Goal: Task Accomplishment & Management: Complete application form

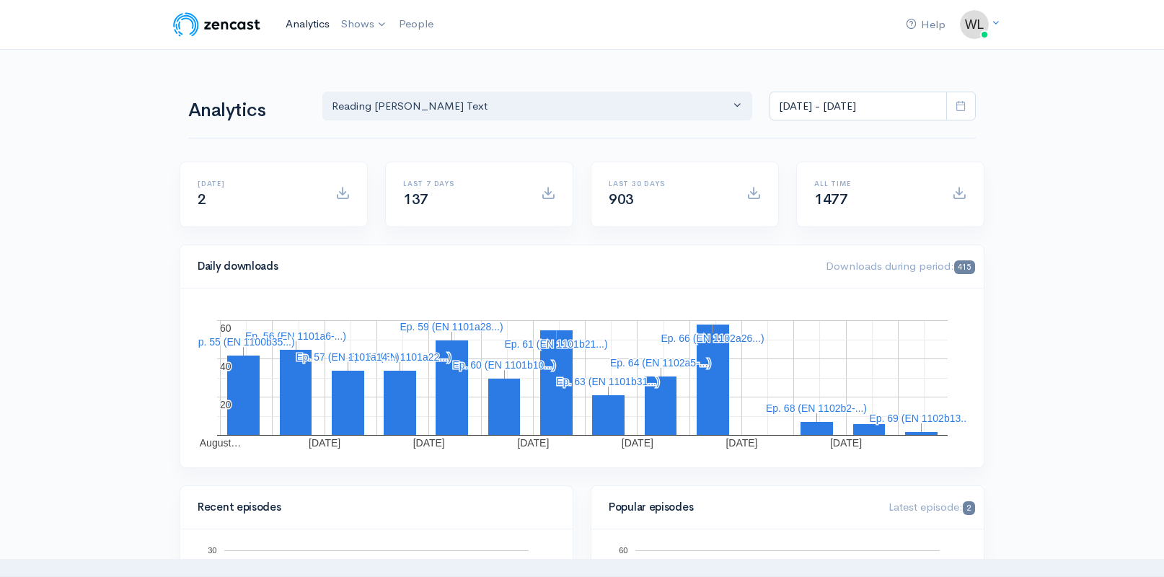
click at [289, 27] on link "Analytics" at bounding box center [308, 24] width 56 height 31
click at [318, 28] on link "Analytics" at bounding box center [308, 24] width 56 height 31
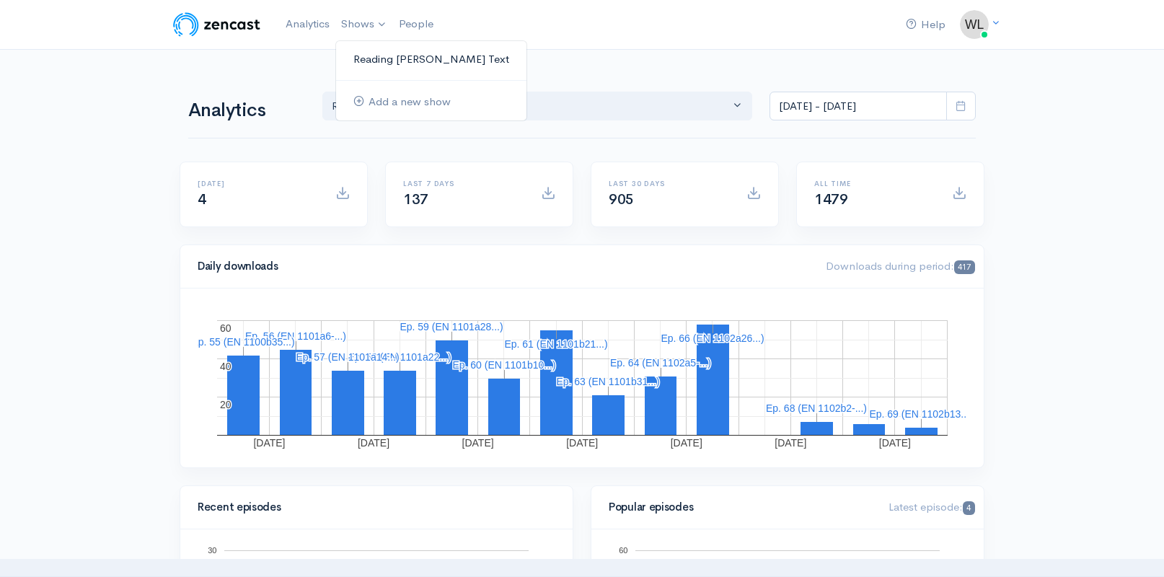
click at [408, 59] on link "Reading [PERSON_NAME]'s Text" at bounding box center [431, 59] width 190 height 25
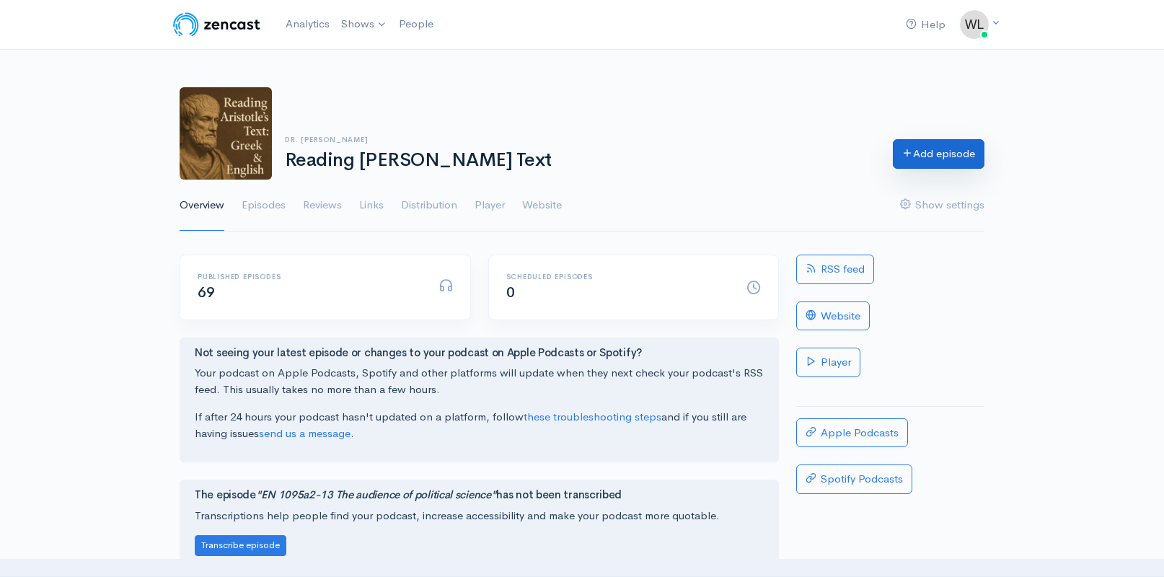
click at [944, 159] on link "Add episode" at bounding box center [939, 154] width 92 height 30
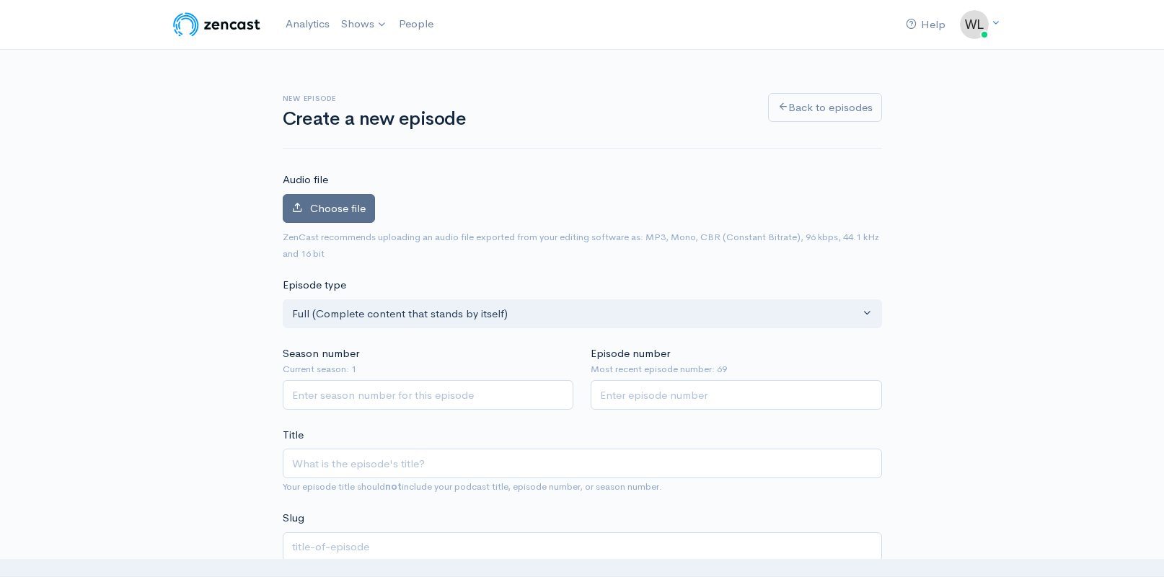
click at [353, 211] on span "Choose file" at bounding box center [338, 208] width 56 height 14
click at [0, 0] on input "Choose file" at bounding box center [0, 0] width 0 height 0
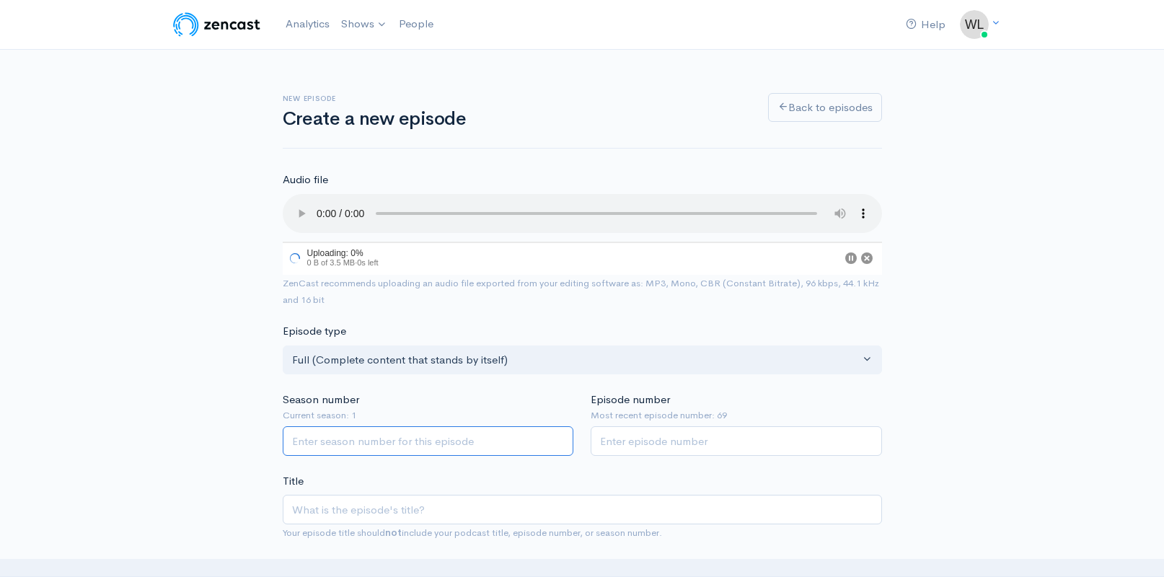
click at [465, 431] on input "Season number" at bounding box center [428, 441] width 291 height 30
type input "1"
click at [669, 428] on input "Episode number" at bounding box center [736, 443] width 291 height 30
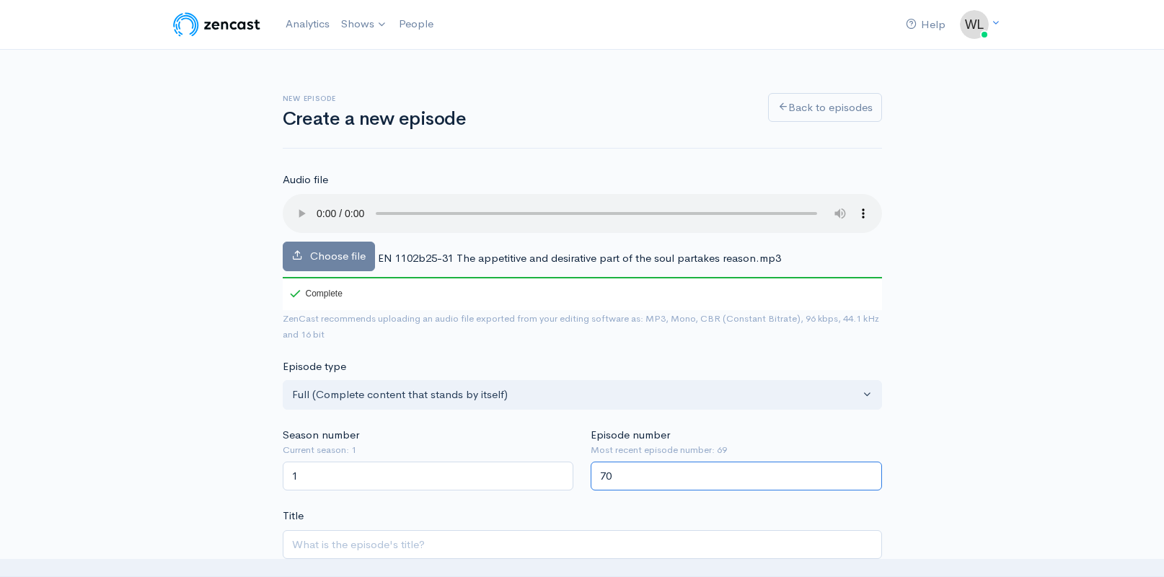
scroll to position [66, 0]
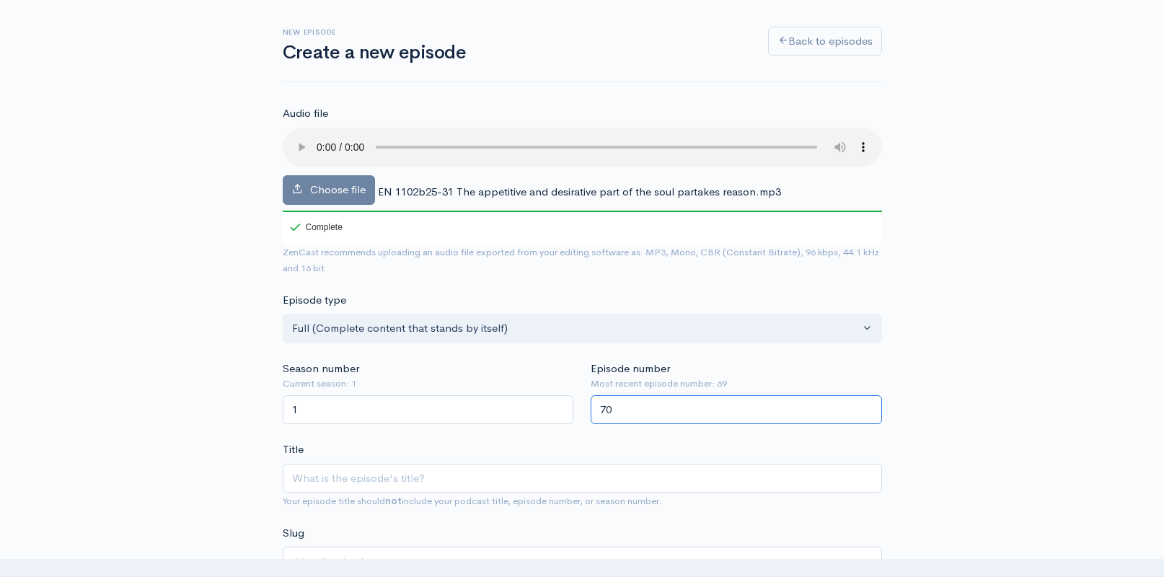
type input "70"
drag, startPoint x: 418, startPoint y: 172, endPoint x: 379, endPoint y: 167, distance: 39.3
click at [418, 185] on span "EN 1102b25-31 The appetitive and desirative part of the soul partakes reason.mp3" at bounding box center [579, 192] width 403 height 14
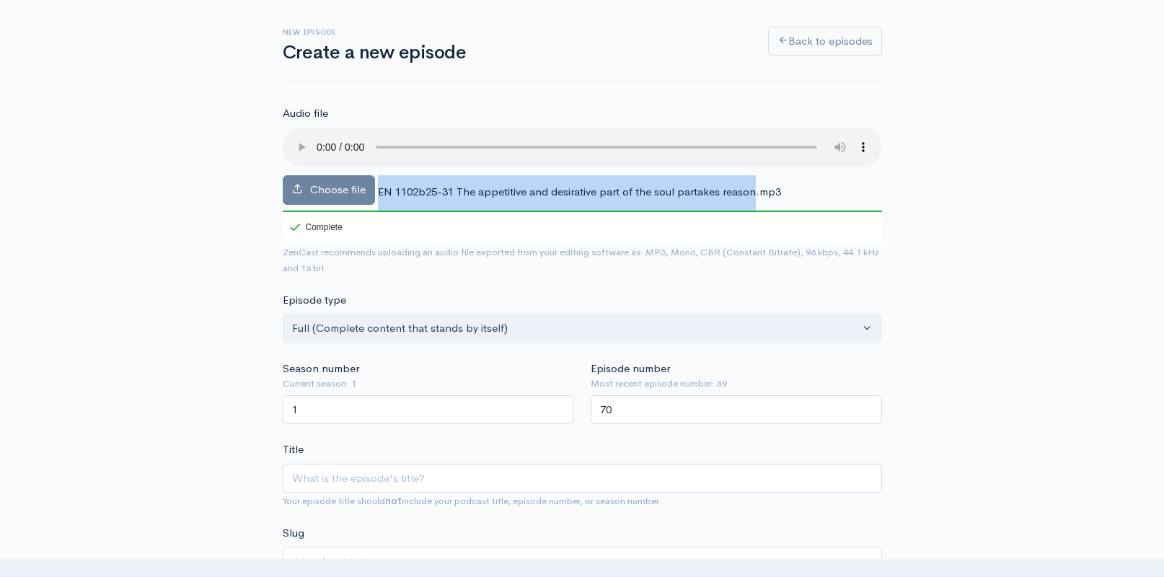
drag, startPoint x: 377, startPoint y: 169, endPoint x: 754, endPoint y: 171, distance: 377.3
click at [754, 171] on div "Choose file EN 1102b25-31 The appetitive and desirative part of the soul partak…" at bounding box center [582, 186] width 599 height 116
copy div "EN 1102b25-31 The appetitive and desirative part of the soul partakes reason"
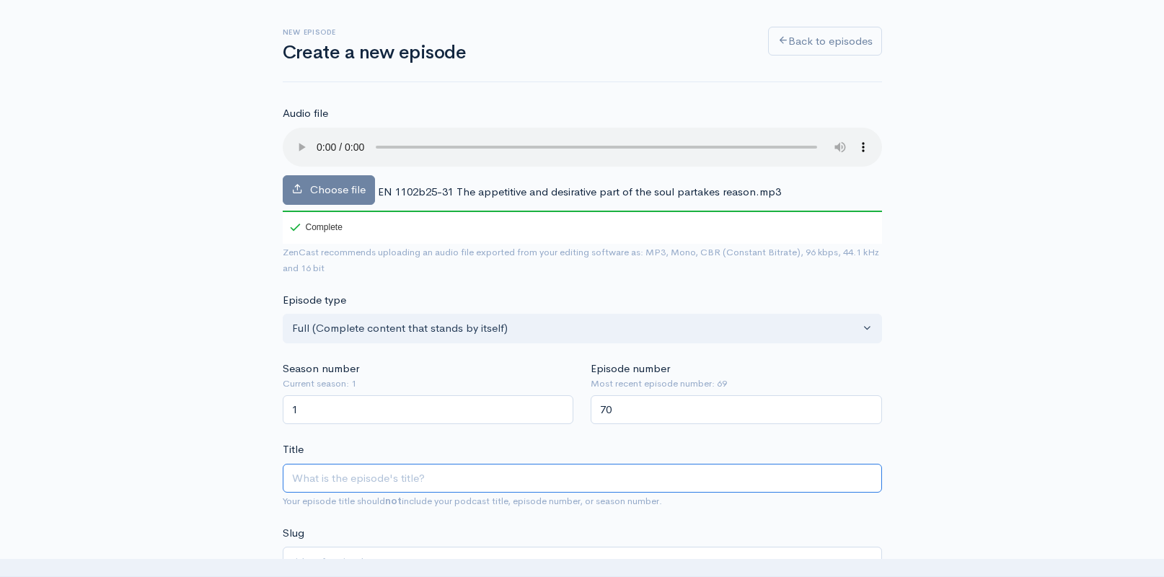
click at [362, 464] on input "Title" at bounding box center [582, 479] width 599 height 30
paste input "EN 1102b25-31 The appetitive and desirative part of the soul partakes reason"
type input "EN 1102b25-31 The appetitive and desirative part of the soul partakes reason"
type input "en-1102b25-31-the-appetitive-and-desirative-part-of-the-soul-partakes-reason"
click at [749, 464] on input "EN 1102b25-31 The appetitive and desirative part of the soul partakes reason" at bounding box center [582, 479] width 599 height 30
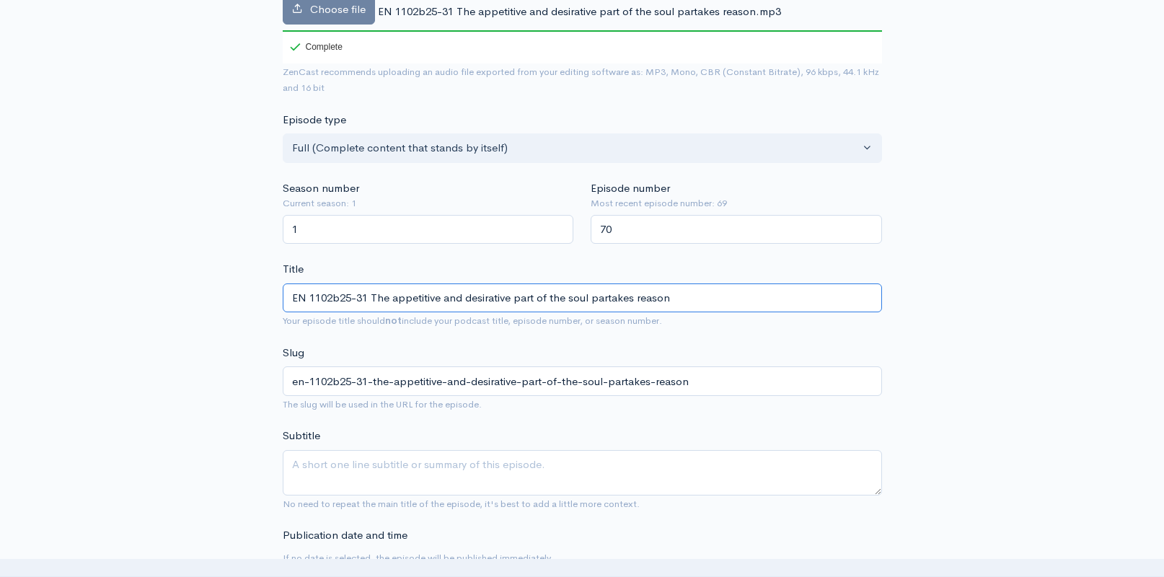
scroll to position [282, 0]
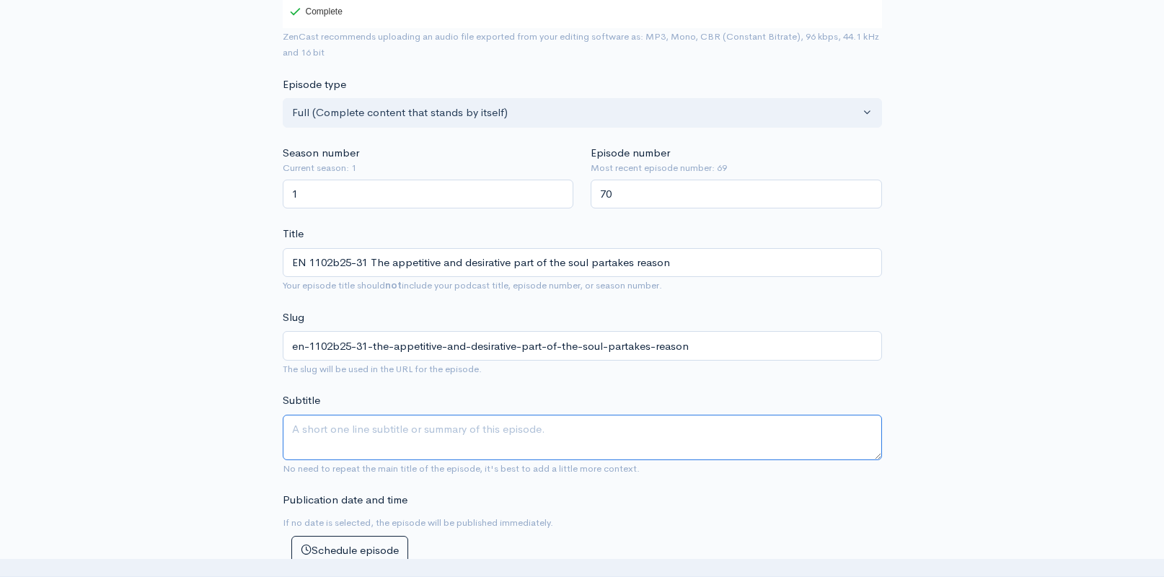
click at [602, 415] on textarea "Subtitle" at bounding box center [582, 437] width 599 height 45
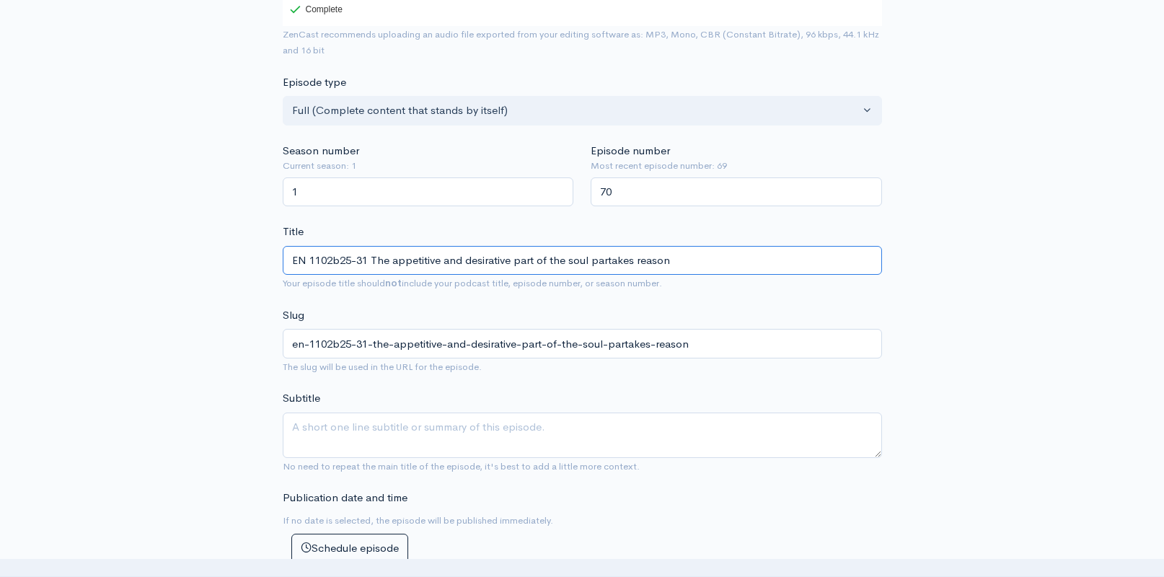
scroll to position [281, 1]
type input "EN 1102b25-31 The appetitive and part of the soul partakes reason"
type input "en-1102b25-31-the-appetitive-and-part-of-the-soul-partakes-reason"
type input "EN 1102b25-31 The appetitive and d part of the soul partakes reason"
type input "en-1102b25-31-the-appetitive-and-d-part-of-the-soul-partakes-reason"
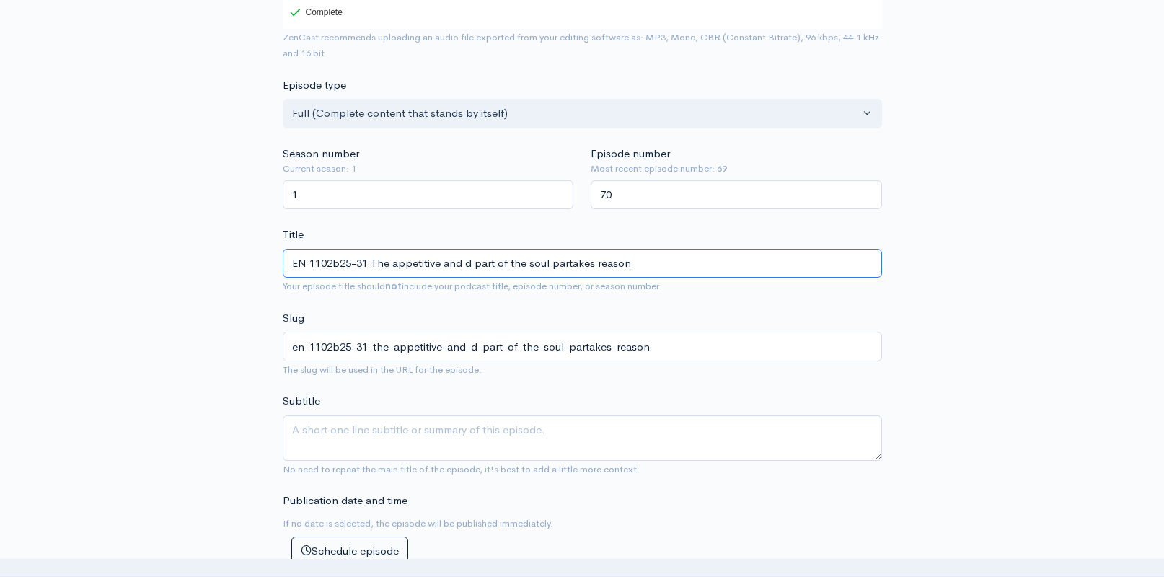
type input "EN 1102b25-31 The appetitive and de part of the soul partakes reason"
type input "en-1102b25-31-the-appetitive-and-de-part-of-the-soul-partakes-reason"
type input "EN 1102b25-31 The appetitive and des part of the soul partakes reason"
type input "en-1102b25-31-the-appetitive-and-des-part-of-the-soul-partakes-reason"
type input "EN 1102b25-31 The appetitive and desi part of the soul partakes reason"
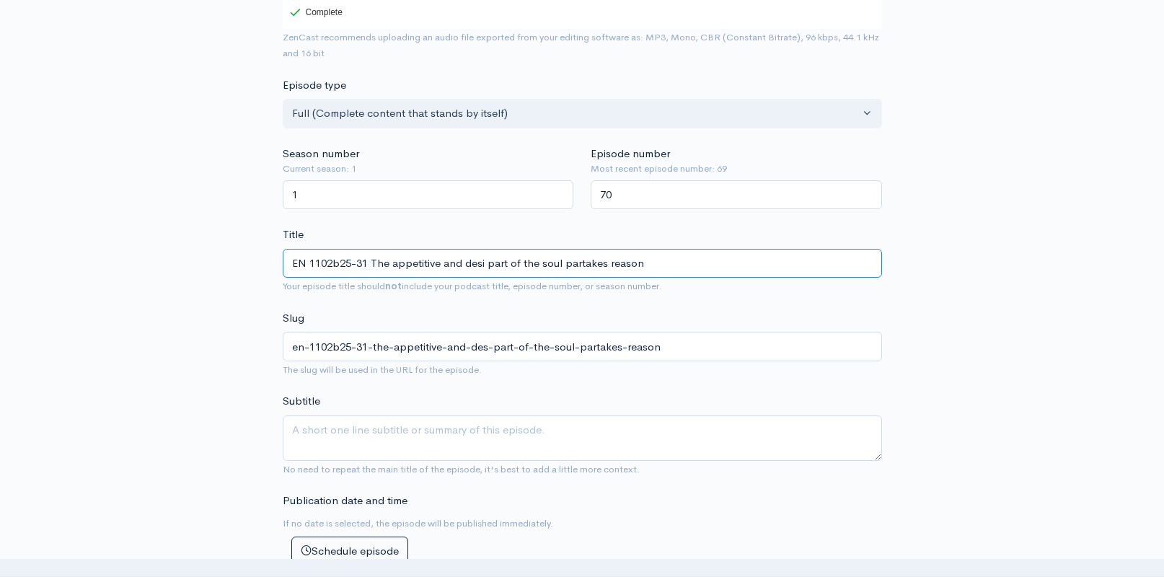
type input "en-1102b25-31-the-appetitive-and-desi-part-of-the-soul-partakes-reason"
type input "EN 1102b25-31 The appetitive and desid part of the soul partakes reason"
type input "en-1102b25-31-the-appetitive-and-desid-part-of-the-soul-partakes-reason"
type input "EN 1102b25-31 The appetitive and desider part of the soul partakes reason"
type input "en-1102b25-31-the-appetitive-and-desider-part-of-the-soul-partakes-reason"
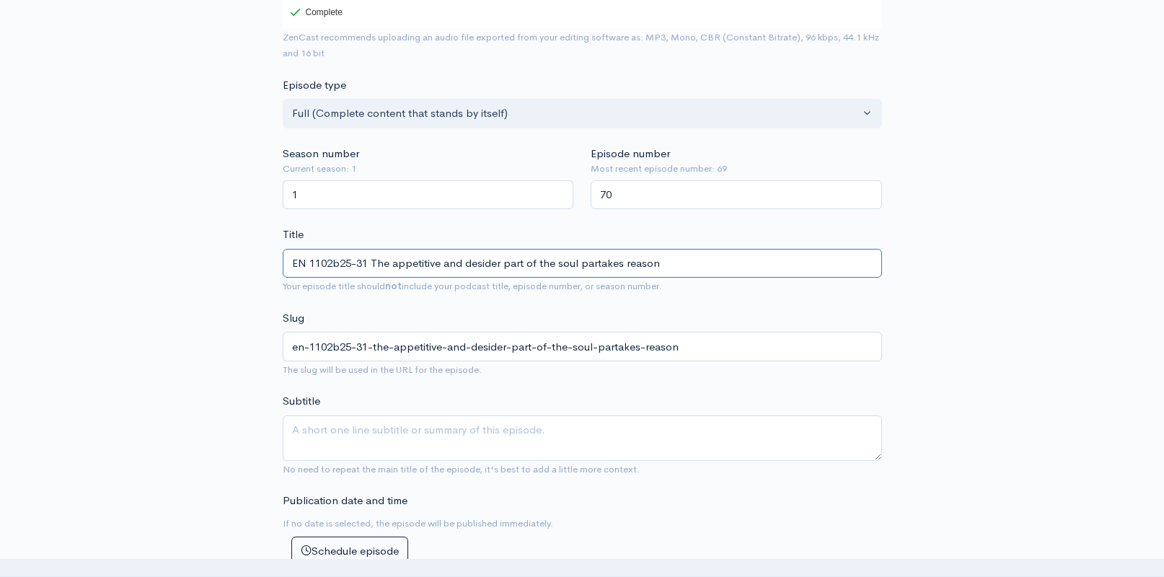
type input "EN 1102b25-31 The appetitive and desidera part of the soul partakes reason"
type input "en-1102b25-31-the-appetitive-and-desidera-part-of-the-soul-partakes-reason"
type input "EN 1102b25-31 The appetitive and desiderat part of the soul partakes reason"
type input "en-1102b25-31-the-appetitive-and-desiderat-part-of-the-soul-partakes-reason"
type input "EN 1102b25-31 The appetitive and desiderati part of the soul partakes reason"
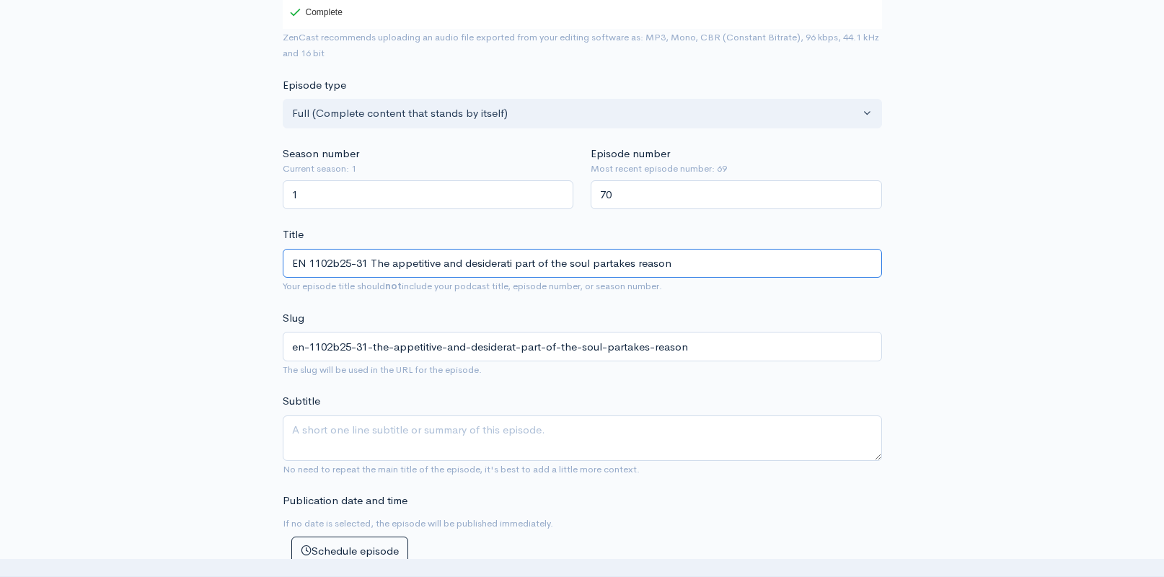
type input "en-1102b25-31-the-appetitive-and-desiderati-part-of-the-soul-partakes-reason"
type input "EN 1102b25-31 The appetitive and desiderative part of the soul partakes reason"
type input "en-1102b25-31-the-appetitive-and-desiderative-part-of-the-soul-partakes-reason"
type input "EN 1102b25-31 The appetitive and desiderative part of the soul partakes reason"
click at [575, 416] on textarea "Subtitle" at bounding box center [582, 438] width 599 height 45
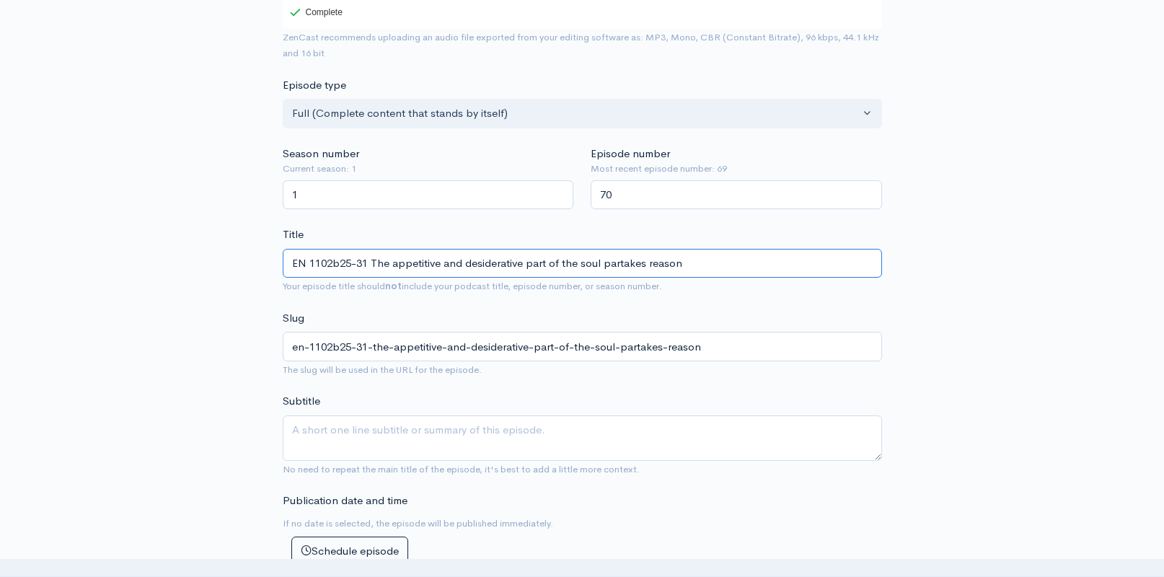
click at [509, 254] on input "EN 1102b25-31 The appetitive and desiderative part of the soul partakes reason" at bounding box center [582, 264] width 599 height 30
click at [544, 416] on textarea "Subtitle" at bounding box center [582, 438] width 599 height 45
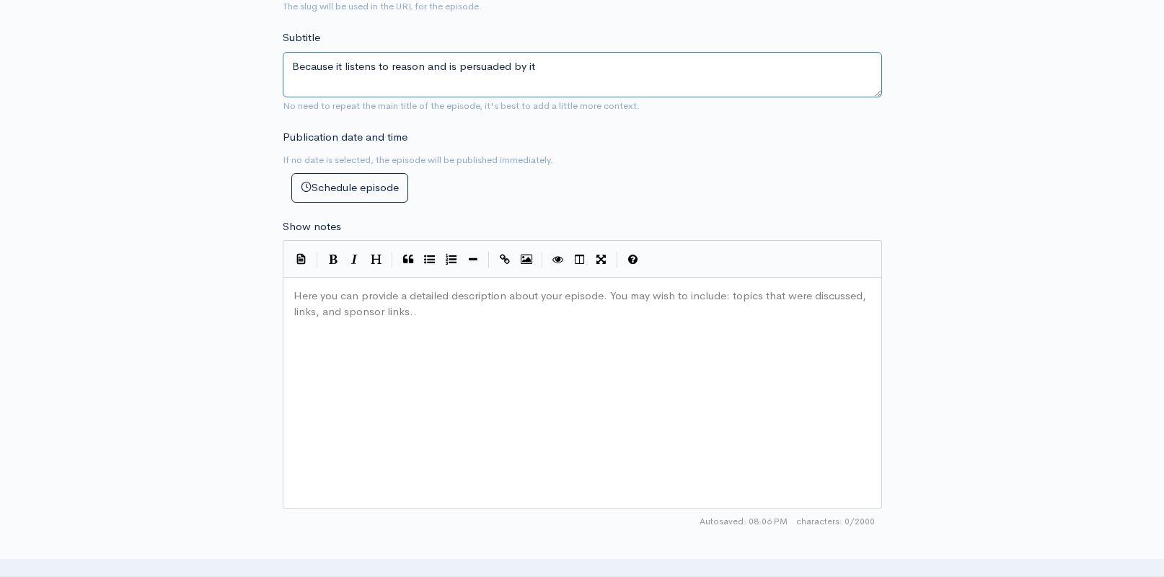
scroll to position [662, 0]
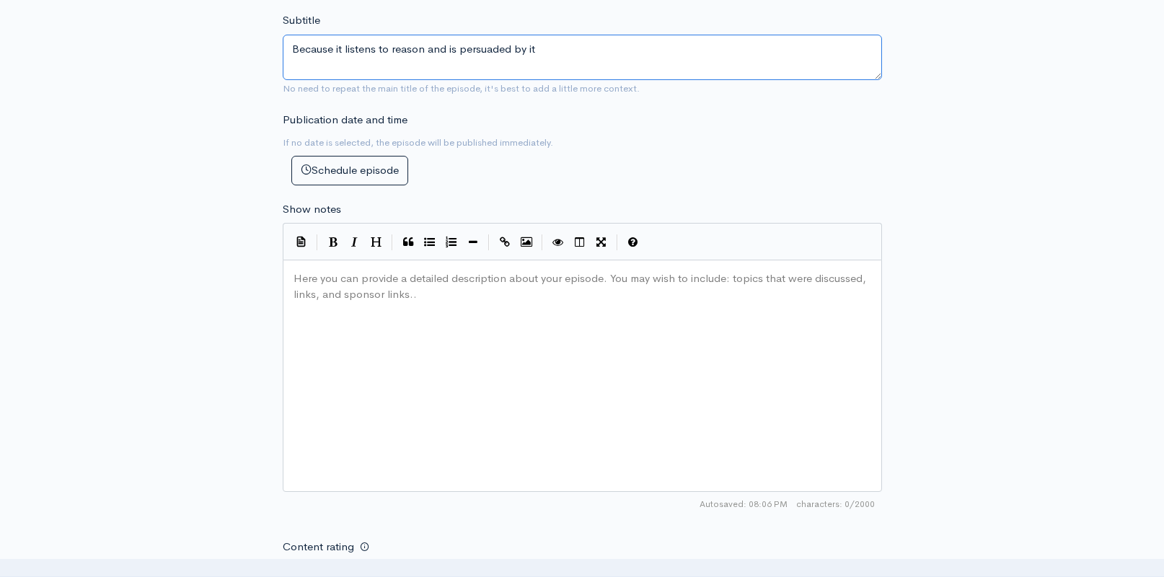
type textarea "Because it listens to reason and is persuaded by it"
click at [609, 316] on div "Here you can provide a detailed description about your episode. You may wish to…" at bounding box center [601, 394] width 620 height 252
click at [435, 351] on div "Here you can provide a detailed description about your episode. You may wish to…" at bounding box center [601, 394] width 620 height 252
paste textarea
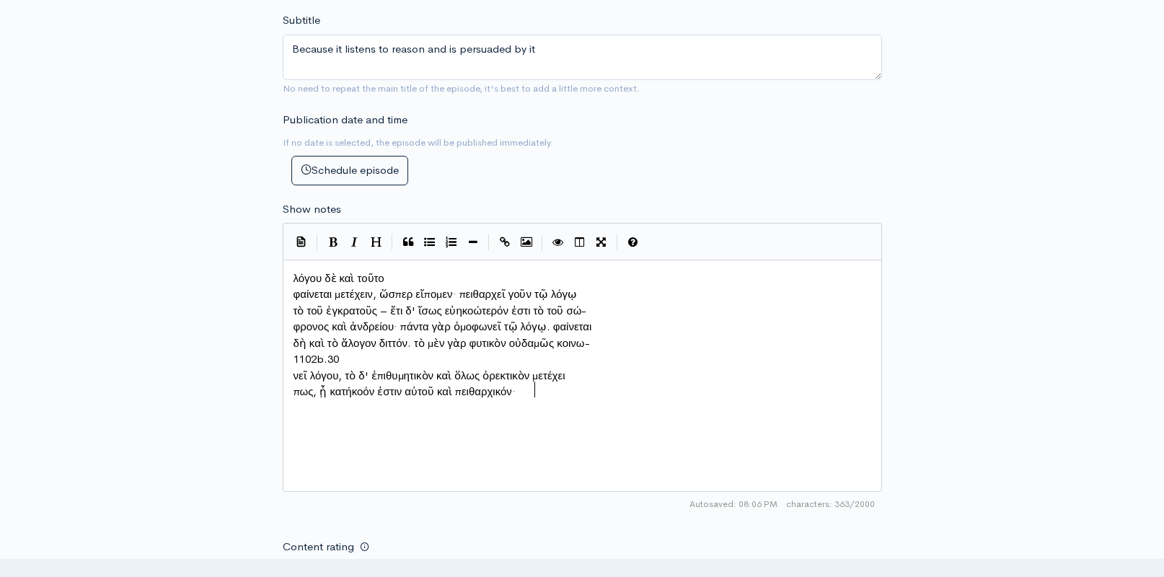
click at [292, 292] on pre "φαίνεται μετέχειν, ὥσπερ εἴπομεν· πειθαρχεῖ γοῦν τῷ λόγῳ" at bounding box center [583, 294] width 584 height 17
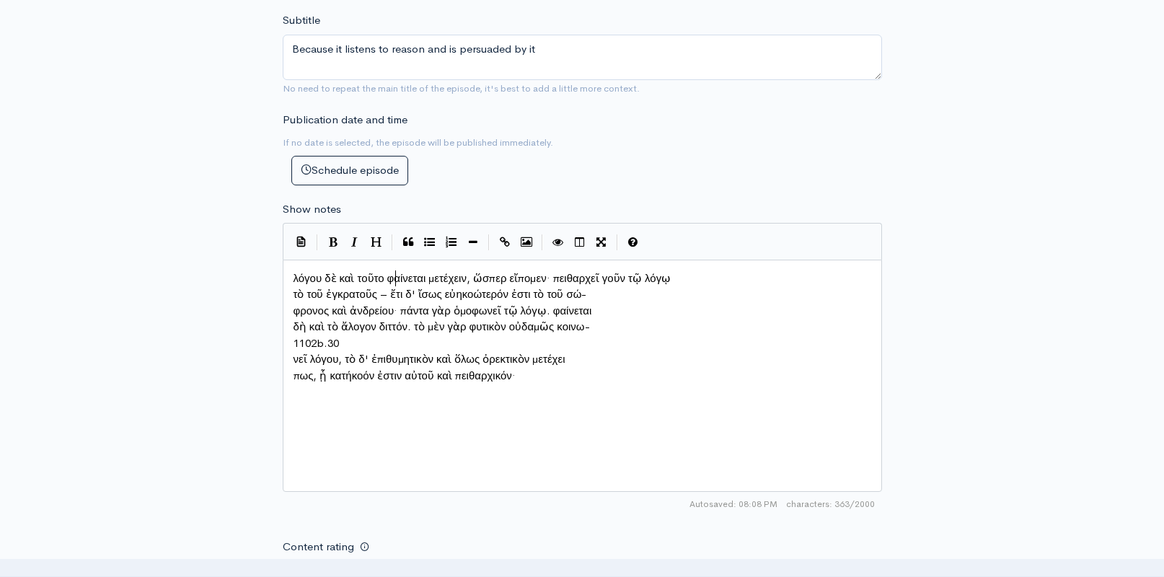
scroll to position [7, 3]
click at [296, 291] on span "τὸ τοῦ ἐγκρατοῦς – ἔτι δ' ἴσως εὐηκοώτερόν ἐστι τὸ τοῦ σώ-" at bounding box center [441, 294] width 294 height 14
click at [296, 304] on span "φρονος καὶ ἀνδρείου· πάντα γὰρ ὁμοφωνεῖ τῷ λόγῳ. φαίνεται" at bounding box center [443, 311] width 299 height 14
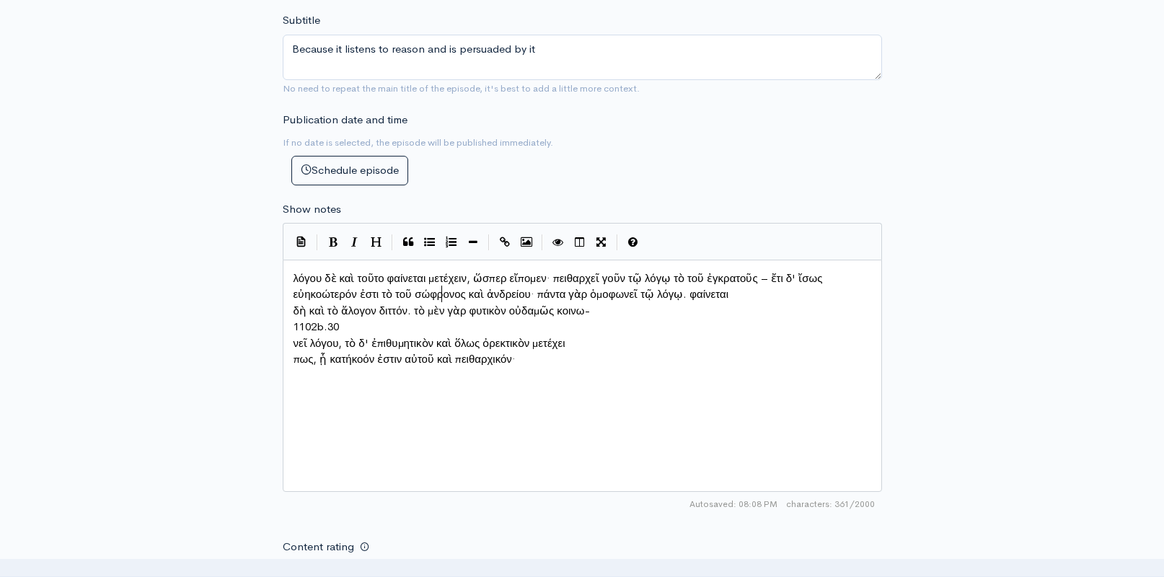
click at [294, 307] on span "δὴ καὶ τὸ ἄλογον διττόν. τὸ μὲν γὰρ φυτικὸν οὐδαμῶς κοινω-" at bounding box center [442, 311] width 296 height 14
type textarea "1102b.30"
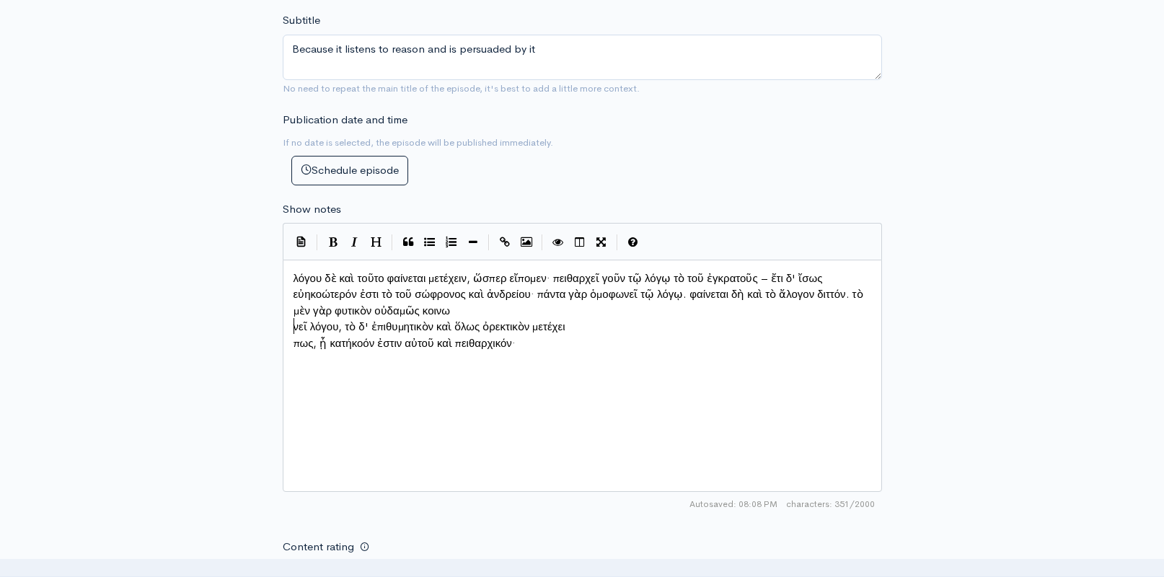
click at [294, 320] on span "νεῖ λόγου, τὸ δ' ἐπιθυμητικὸν καὶ ὅλως ὀρεκτικὸν μετέχει" at bounding box center [430, 327] width 272 height 14
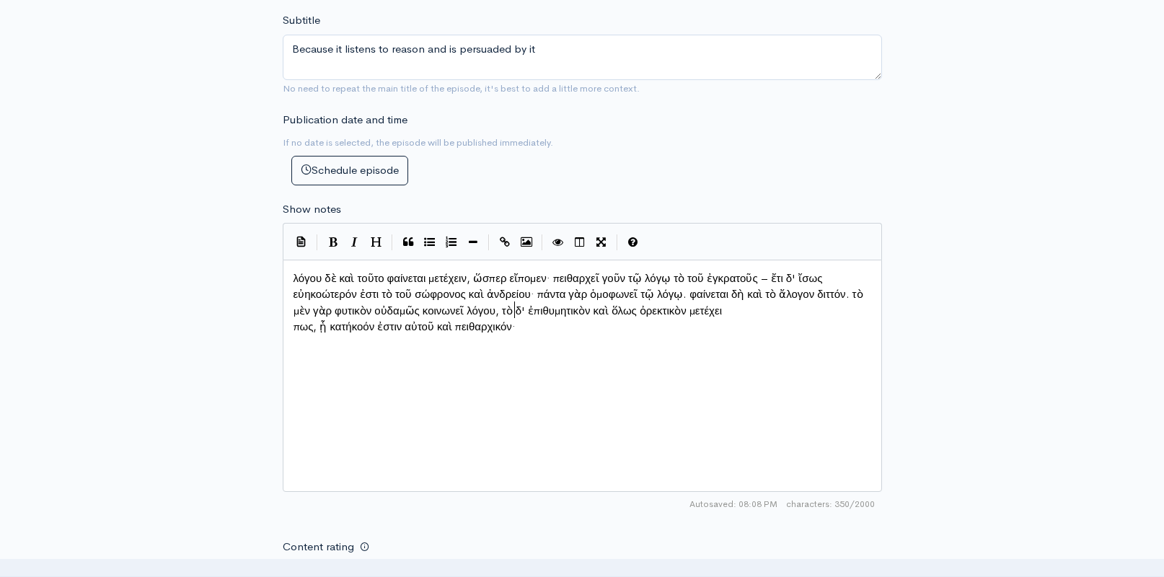
click at [294, 321] on span "πως, ᾗ κατήκοόν ἐστιν αὐτοῦ καὶ πειθαρχικόν·" at bounding box center [405, 327] width 222 height 14
click at [417, 353] on div "x λόγου δὲ καὶ τοῦτο φαίνεται μετέχειν, ὥσπερ εἴπομεν· πειθαρχεῖ γοῦν τῷ λόγῳ τ…" at bounding box center [601, 394] width 620 height 252
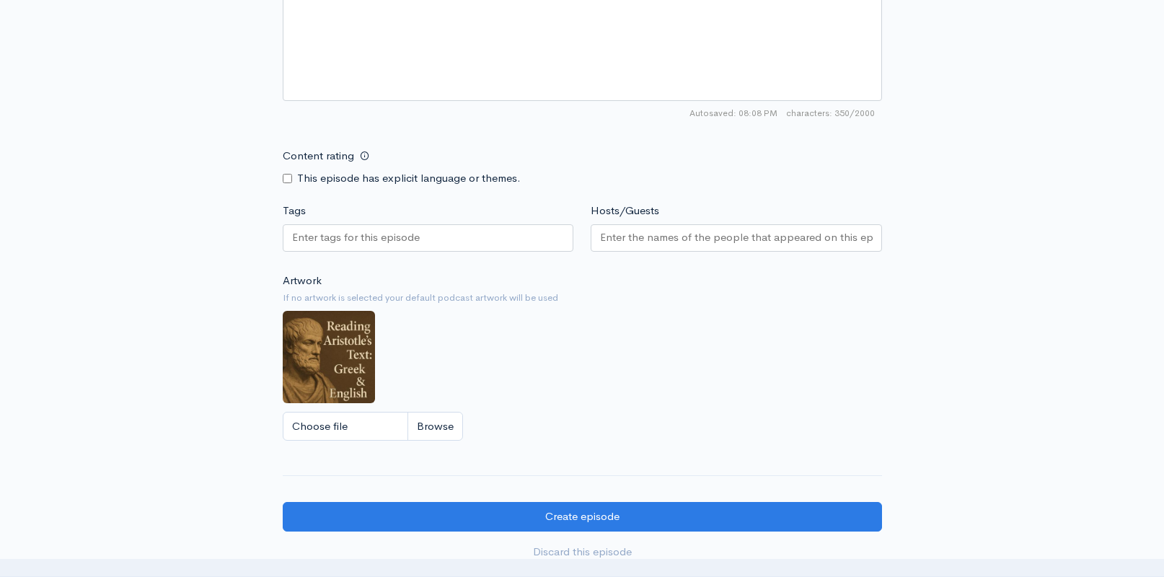
scroll to position [1034, 0]
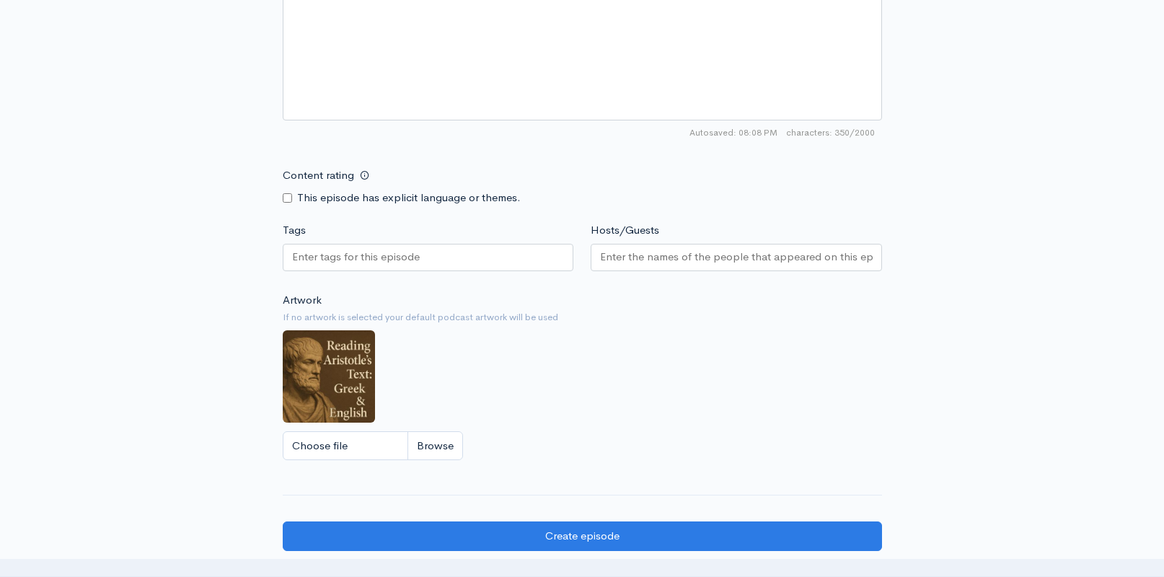
click at [364, 250] on input "Tags" at bounding box center [357, 257] width 130 height 17
type input "Desiderative part of the soul"
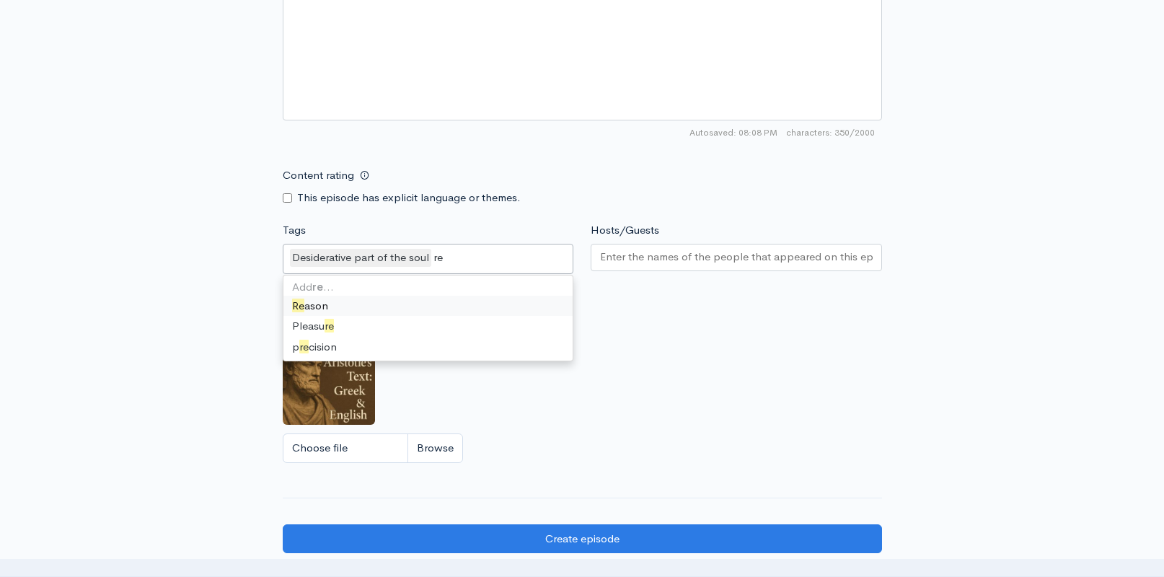
type input "rea"
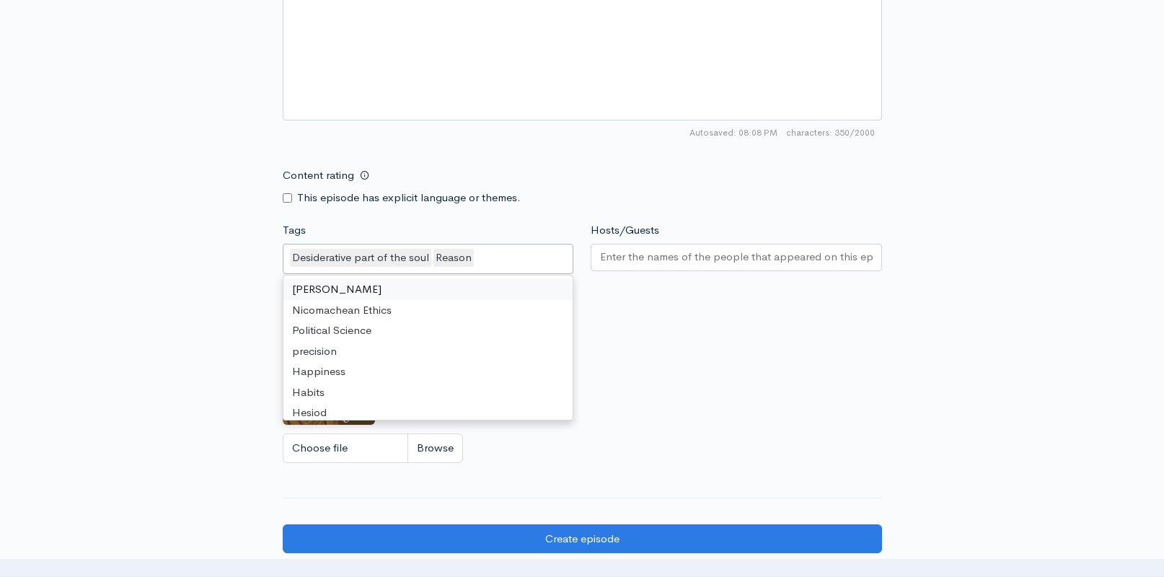
click at [676, 260] on div at bounding box center [736, 257] width 291 height 27
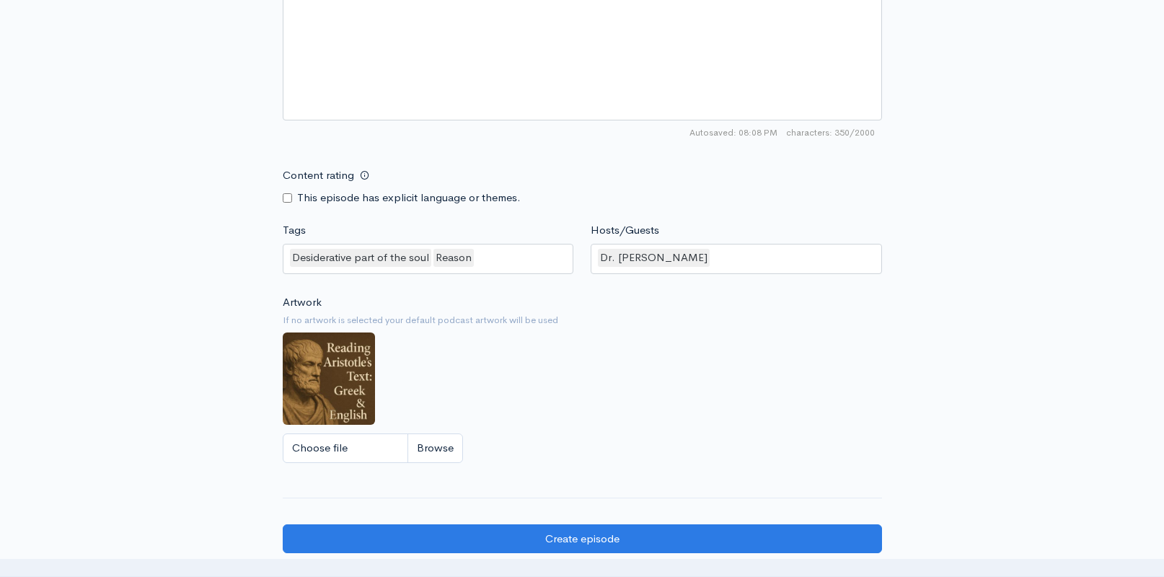
click at [664, 348] on div "Artwork If no artwork is selected your default podcast artwork will be used Cho…" at bounding box center [582, 382] width 599 height 177
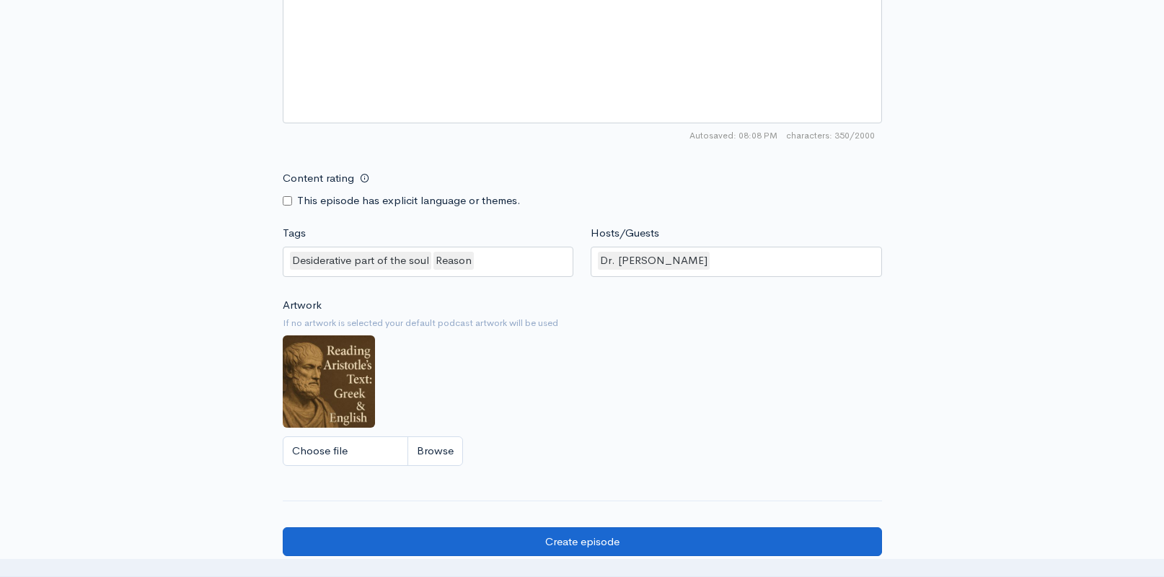
click at [685, 537] on input "Create episode" at bounding box center [582, 542] width 599 height 30
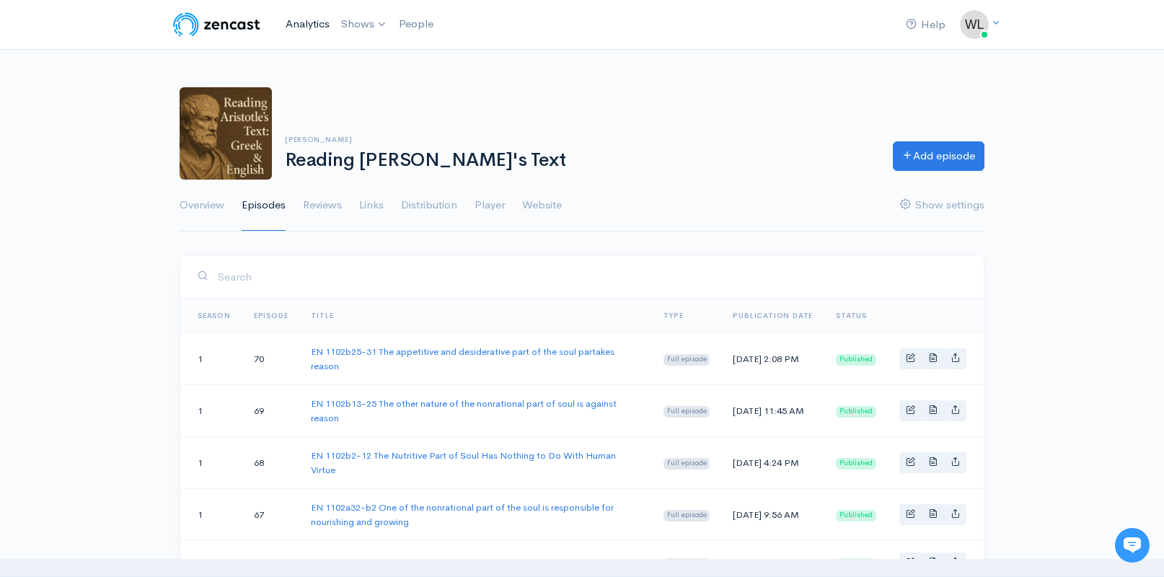
click at [307, 25] on link "Analytics" at bounding box center [308, 24] width 56 height 31
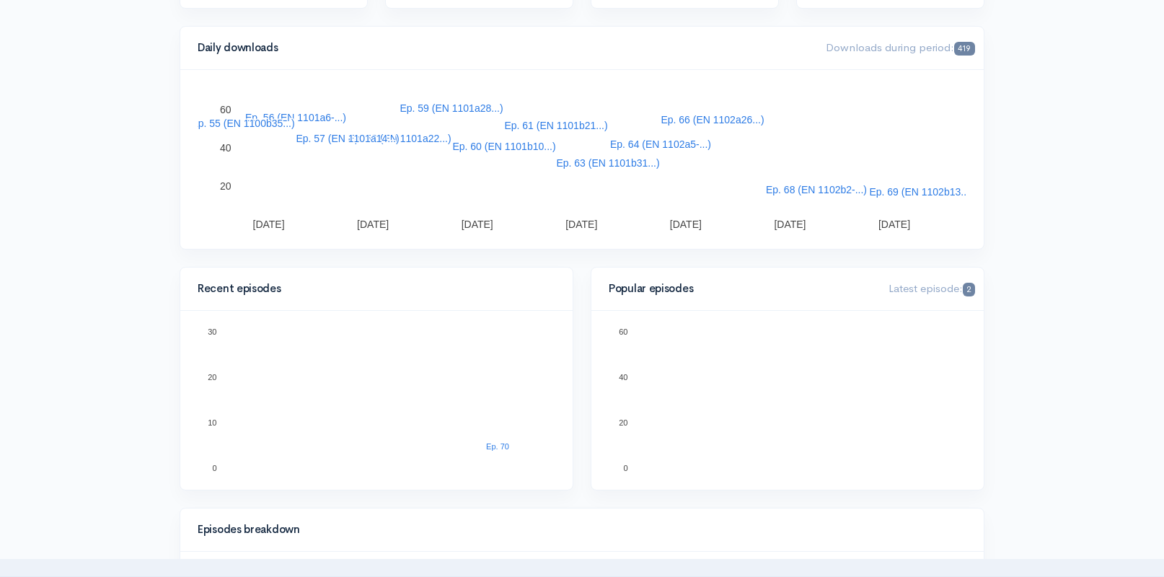
scroll to position [244, 0]
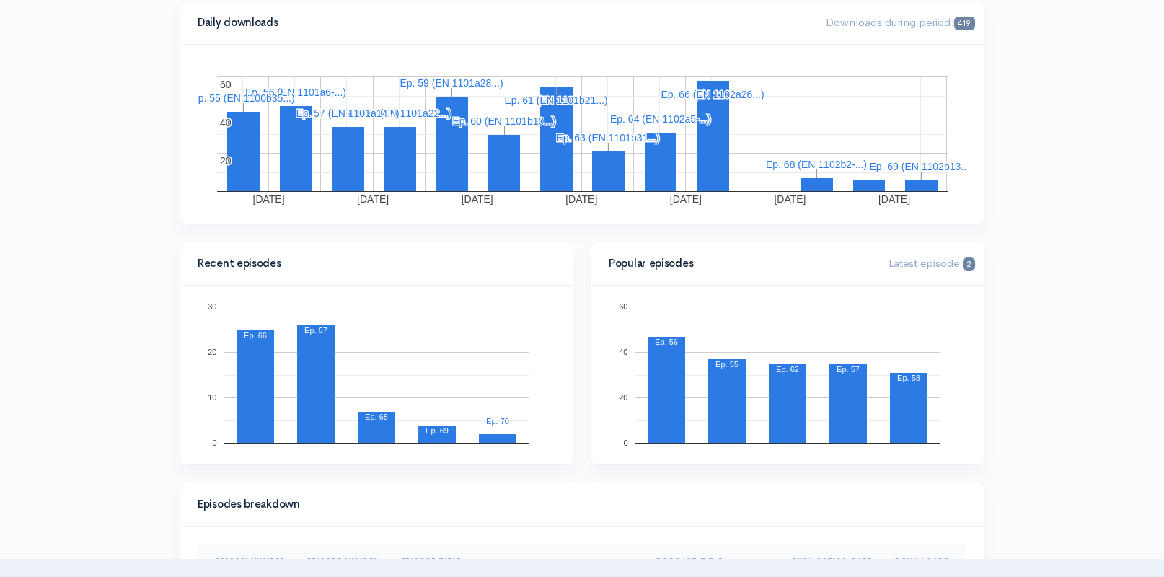
click at [428, 434] on rect "A chart." at bounding box center [437, 431] width 29 height 8
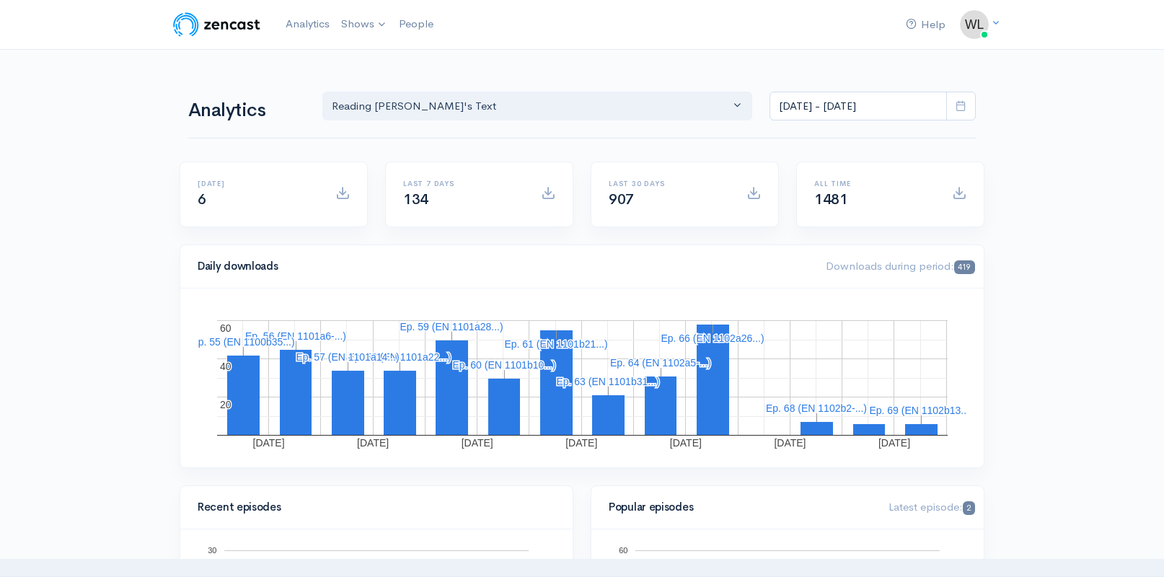
scroll to position [0, 0]
click at [959, 108] on icon at bounding box center [961, 105] width 11 height 11
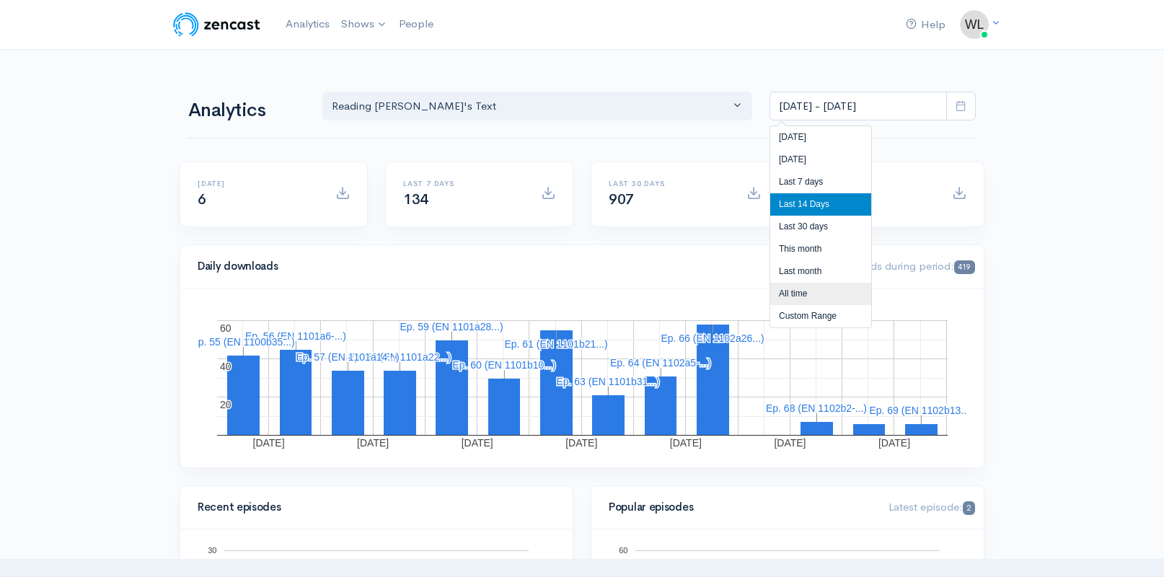
click at [801, 291] on li "All time" at bounding box center [820, 294] width 101 height 22
type input "[DATE] - [DATE]"
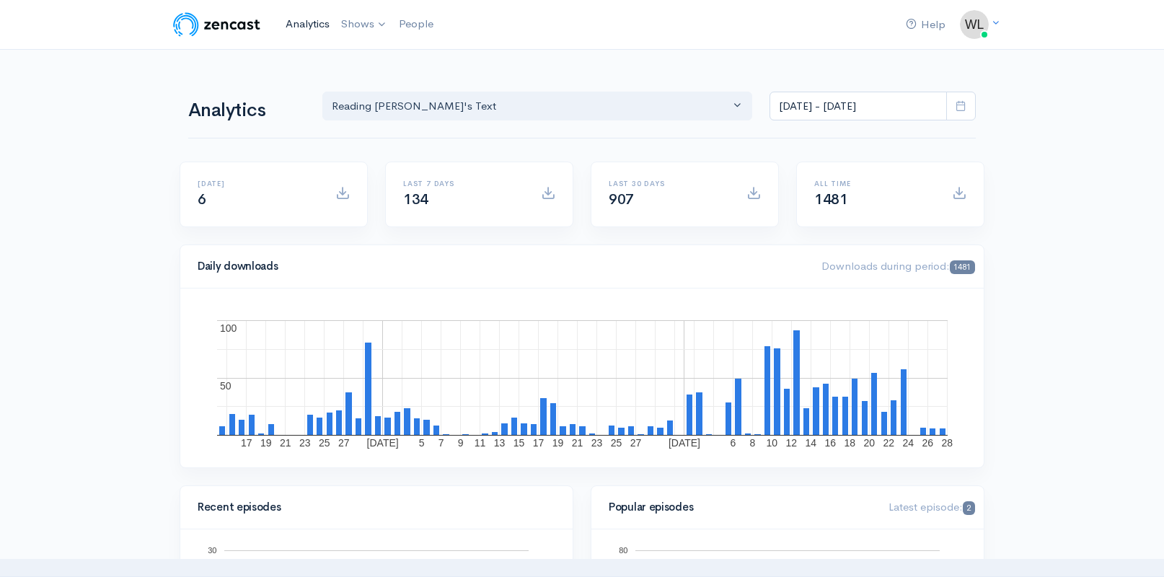
click at [299, 18] on link "Analytics" at bounding box center [308, 24] width 56 height 31
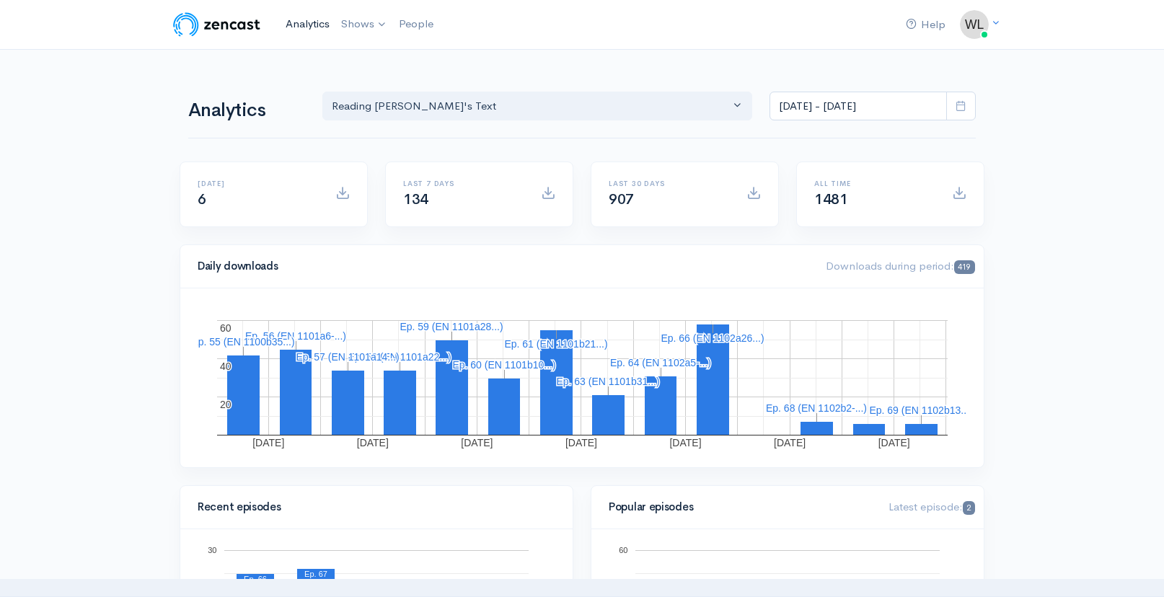
click at [294, 25] on link "Analytics" at bounding box center [308, 24] width 56 height 31
